Goal: Task Accomplishment & Management: Manage account settings

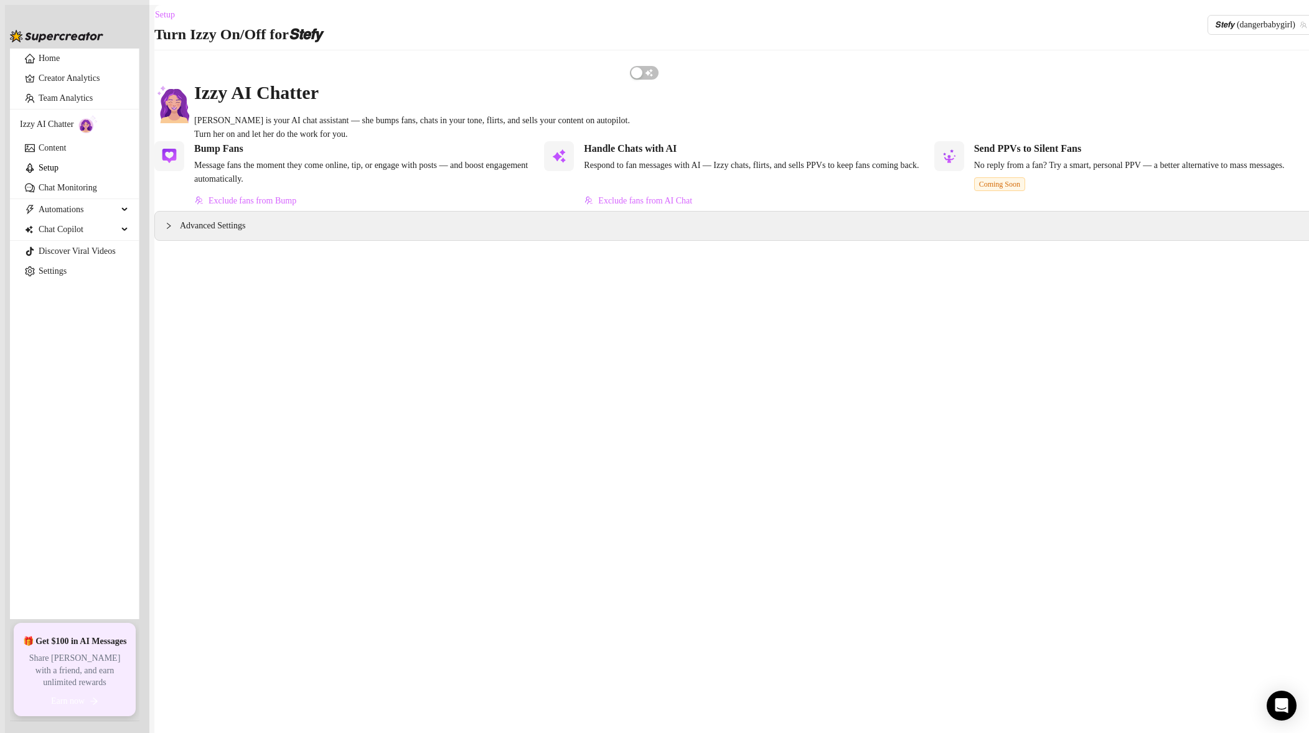
click at [58, 172] on link "Setup" at bounding box center [49, 167] width 20 height 9
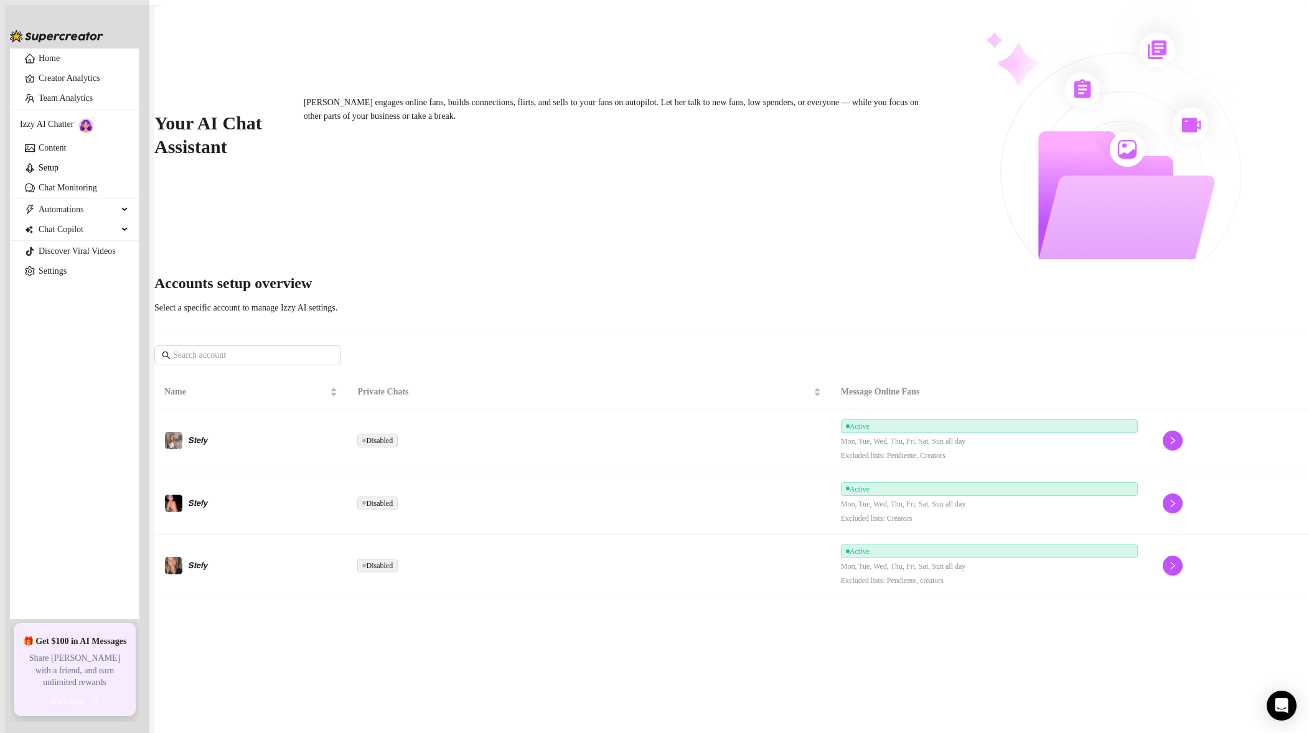
click at [535, 410] on td "Disabled" at bounding box center [588, 441] width 483 height 63
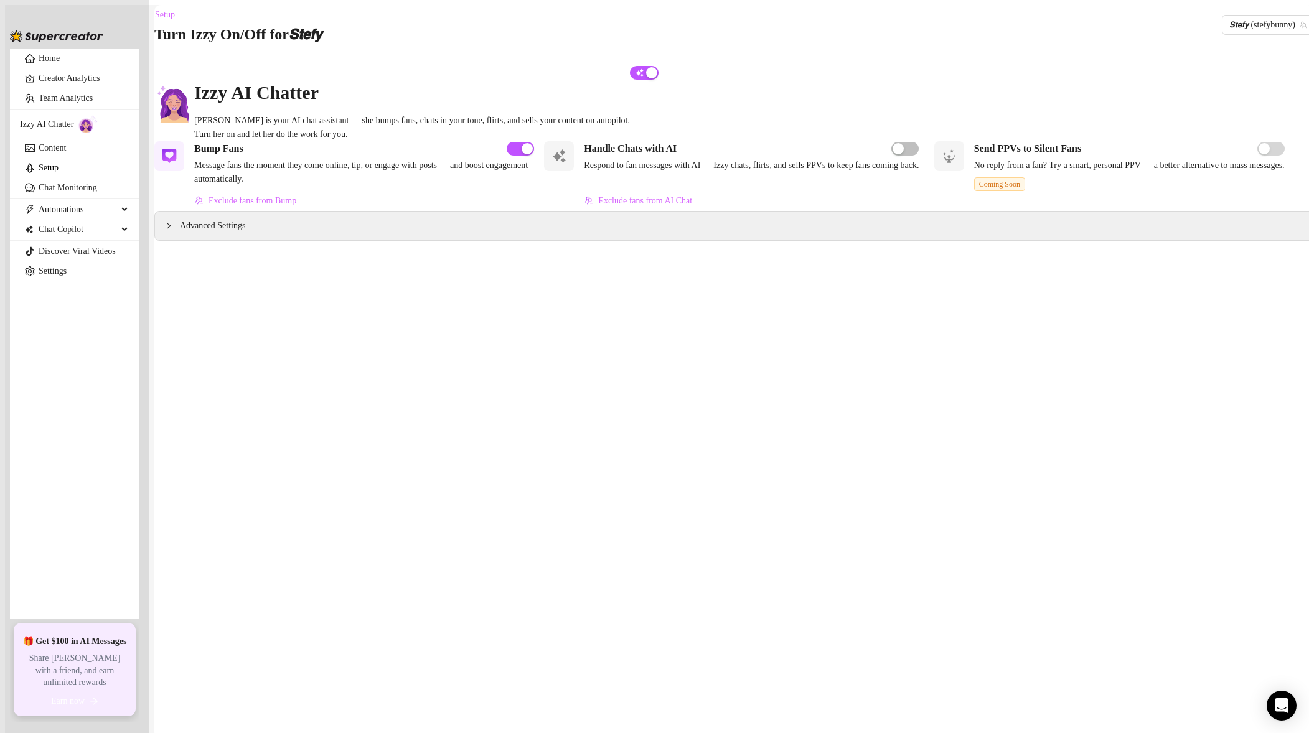
click at [1248, 90] on div "Izzy AI Chatter [PERSON_NAME] is your AI chat assistant — she bumps fans, chats…" at bounding box center [734, 103] width 1160 height 76
click at [893, 154] on div "button" at bounding box center [898, 148] width 11 height 11
click at [1229, 34] on span "𝙎𝙩𝙚𝙛𝙮 (stefybunny)" at bounding box center [1267, 25] width 77 height 19
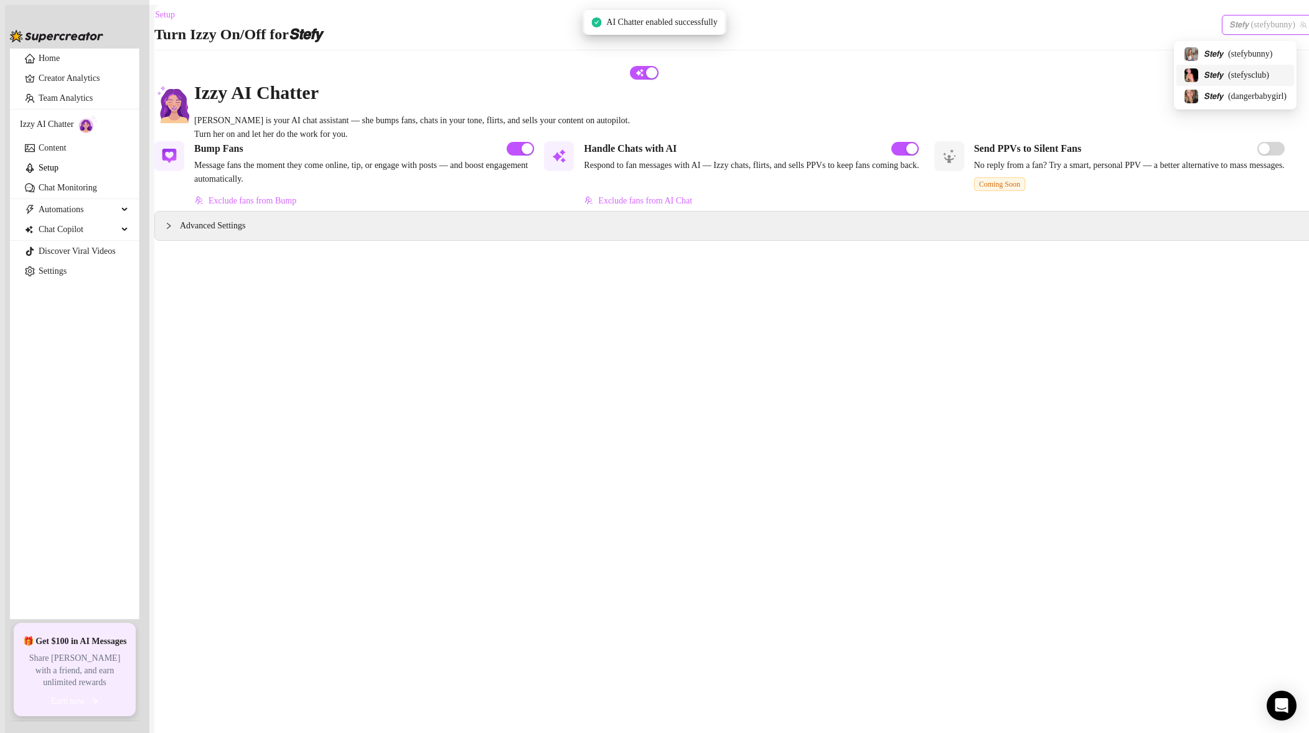
click at [1212, 72] on span "𝙎𝙩𝙚𝙛𝙮" at bounding box center [1213, 75] width 19 height 14
click at [893, 154] on div "button" at bounding box center [898, 148] width 11 height 11
click at [1237, 28] on span "𝙎𝙩𝙚𝙛𝙮 (stefysclub)" at bounding box center [1269, 25] width 74 height 19
click at [1207, 96] on span "𝙎𝙩𝙚𝙛𝙮" at bounding box center [1213, 97] width 19 height 14
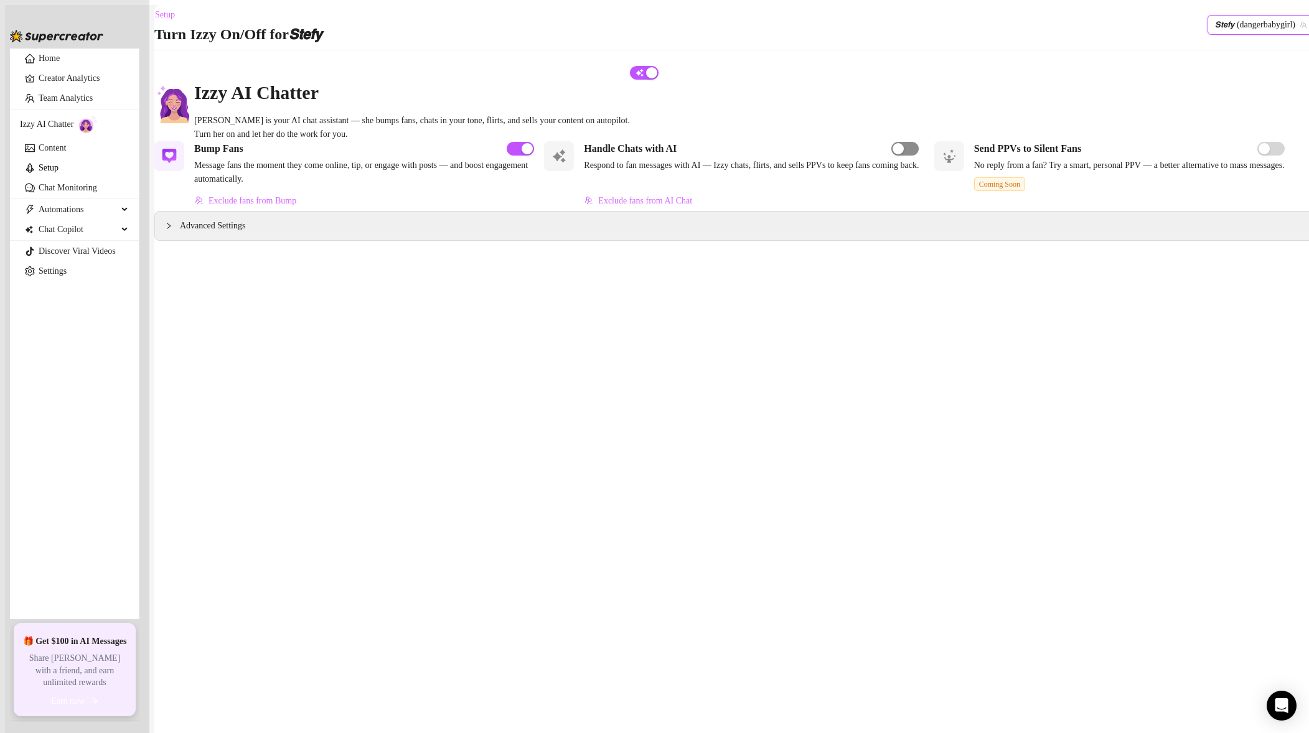
click at [891, 154] on span "button" at bounding box center [904, 149] width 27 height 14
click at [1219, 30] on span "𝙎𝙩𝙚𝙛𝙮 (dangerbabygirl)" at bounding box center [1260, 25] width 91 height 19
click at [1216, 52] on span "𝙎𝙩𝙚𝙛𝙮" at bounding box center [1213, 54] width 19 height 14
click at [1254, 25] on span "𝙎𝙩𝙚𝙛𝙮 (stefybunny)" at bounding box center [1267, 25] width 77 height 19
click at [1188, 105] on div "𝙎𝙩𝙚𝙛𝙮 ( dangerbabygirl )" at bounding box center [1235, 96] width 118 height 21
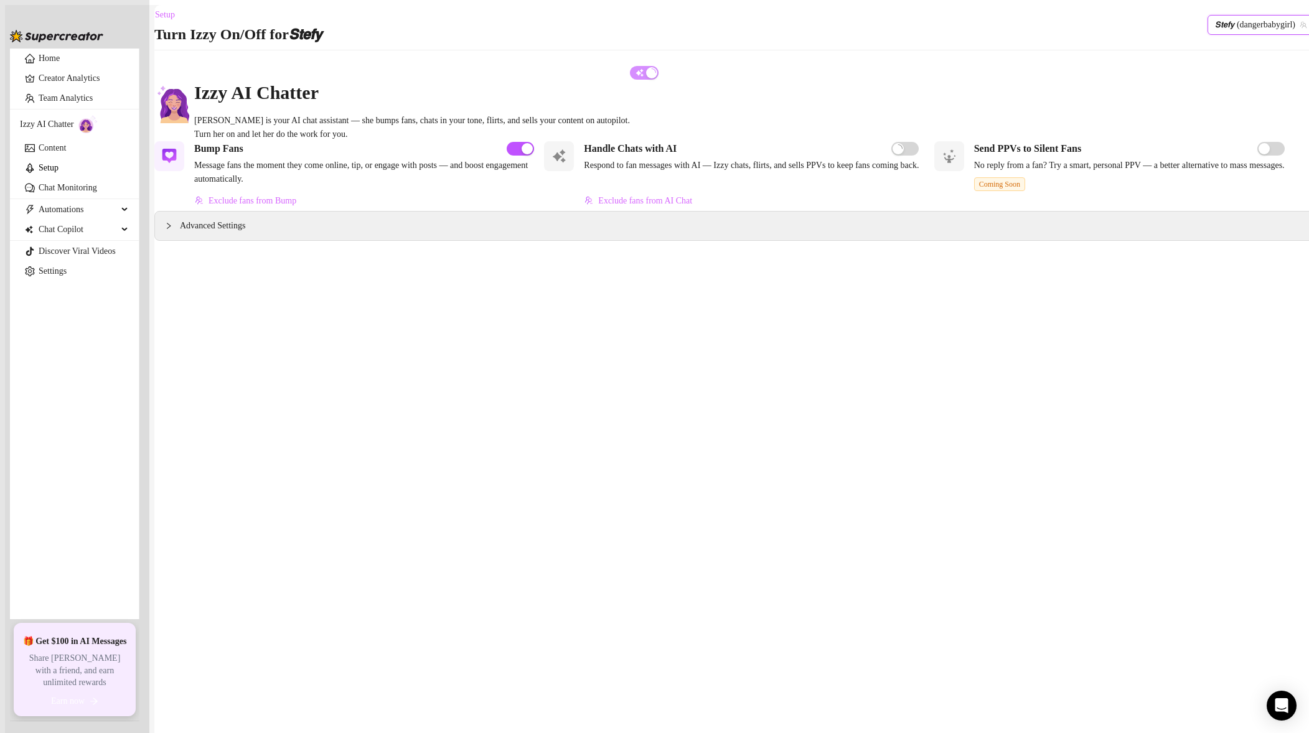
drag, startPoint x: 881, startPoint y: 124, endPoint x: 871, endPoint y: 138, distance: 17.3
click at [630, 126] on div "[PERSON_NAME] is your AI chat assistant — she bumps fans, chats in your tone, f…" at bounding box center [412, 127] width 436 height 27
click at [630, 100] on div "Izzy AI Chatter [PERSON_NAME] is your AI chat assistant — she bumps fans, chats…" at bounding box center [412, 103] width 436 height 76
